Goal: Task Accomplishment & Management: Use online tool/utility

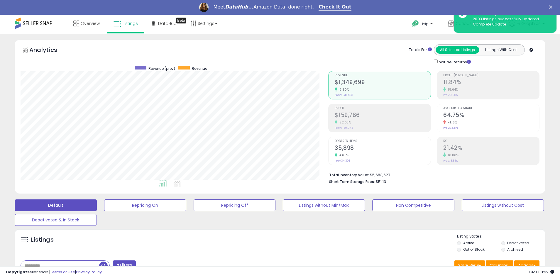
scroll to position [120, 308]
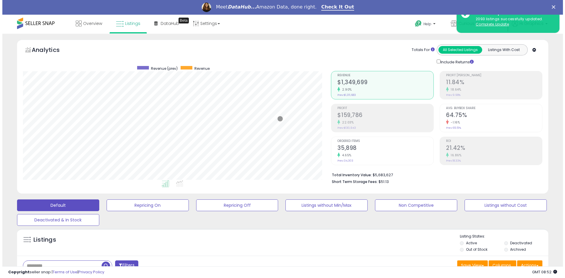
scroll to position [120, 308]
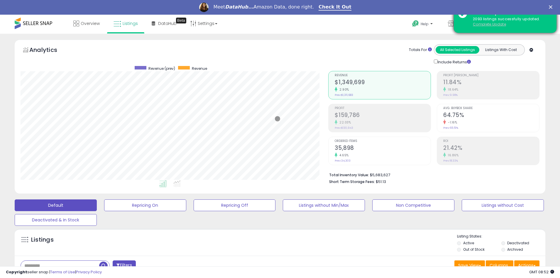
click at [490, 24] on u "Complete Update" at bounding box center [489, 24] width 33 height 5
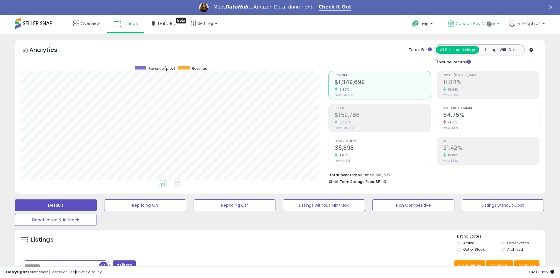
click at [477, 23] on span "Curious Buy Nature" at bounding box center [476, 24] width 40 height 6
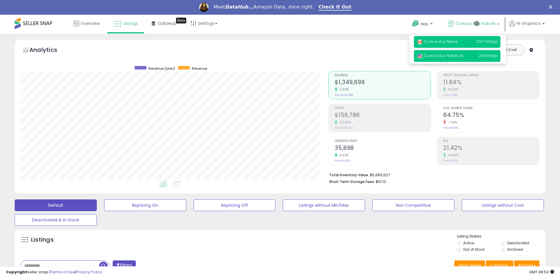
click at [458, 56] on span "Curious Buy Nature US" at bounding box center [440, 55] width 47 height 5
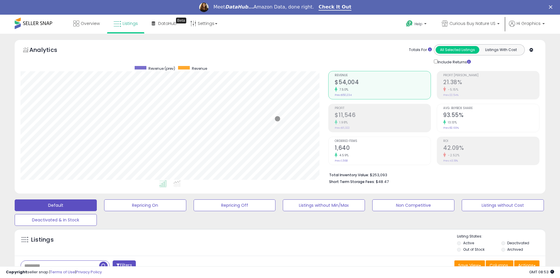
scroll to position [126, 0]
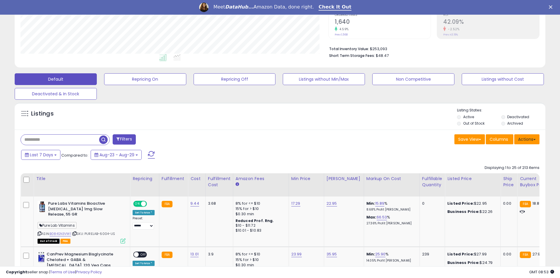
click at [527, 139] on button "Actions" at bounding box center [526, 139] width 25 height 10
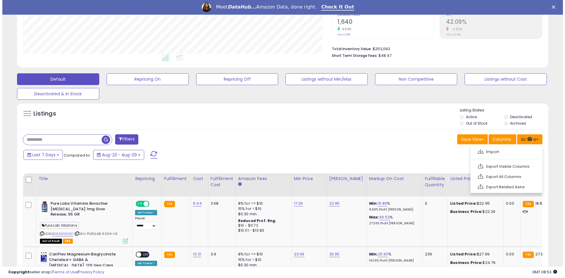
scroll to position [139, 0]
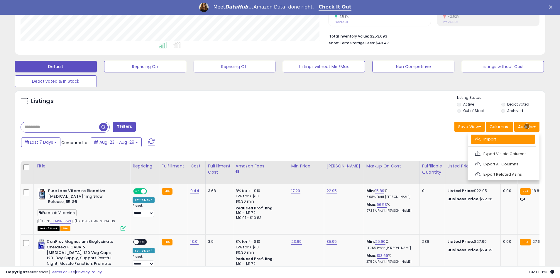
click at [503, 139] on link "Import" at bounding box center [503, 139] width 64 height 9
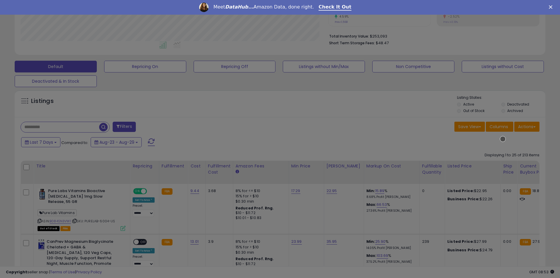
scroll to position [120, 310]
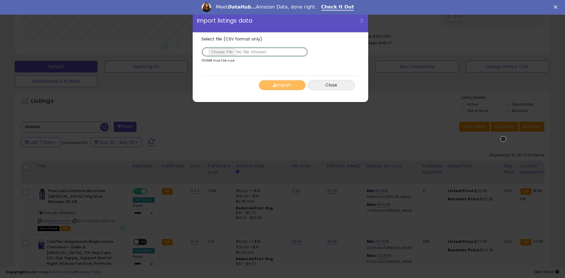
click at [253, 52] on input "Select file (CSV format only)" at bounding box center [254, 52] width 107 height 10
type input "**********"
click at [282, 85] on button "Import" at bounding box center [282, 85] width 47 height 10
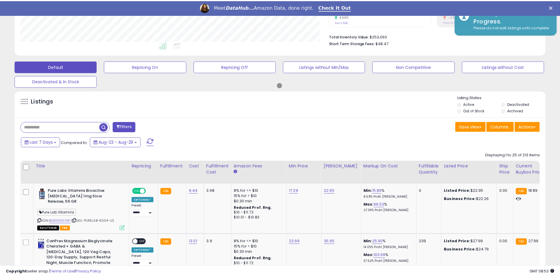
scroll to position [293348, 293160]
